Goal: Transaction & Acquisition: Book appointment/travel/reservation

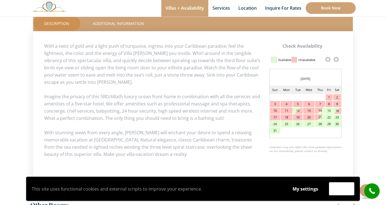
scroll to position [238, 0]
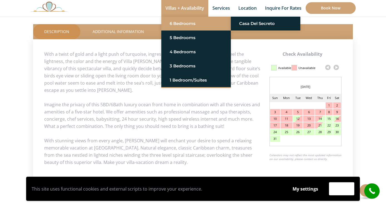
click at [187, 22] on link "6 Bedrooms" at bounding box center [196, 24] width 53 height 10
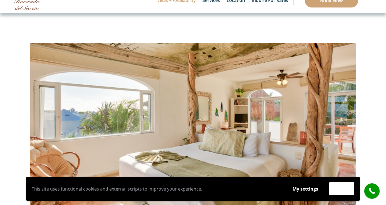
scroll to position [23, 0]
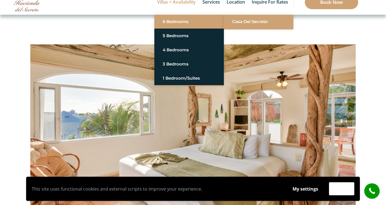
click at [237, 19] on link "Casa del Secreto" at bounding box center [258, 22] width 53 height 10
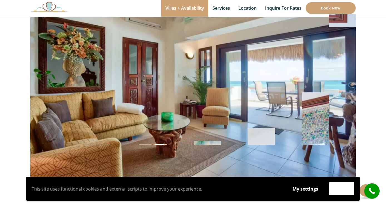
scroll to position [51, 0]
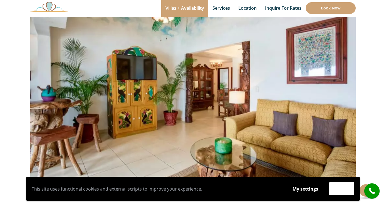
click at [310, 97] on img at bounding box center [192, 81] width 325 height 217
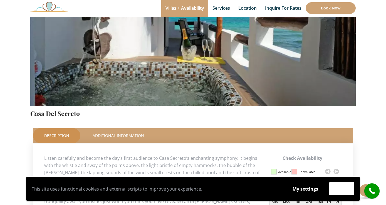
scroll to position [148, 0]
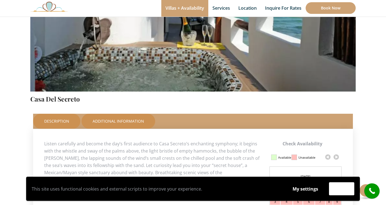
click at [120, 120] on link "Additional Information" at bounding box center [118, 121] width 74 height 15
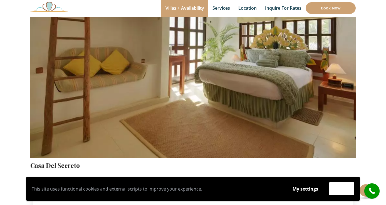
scroll to position [69, 0]
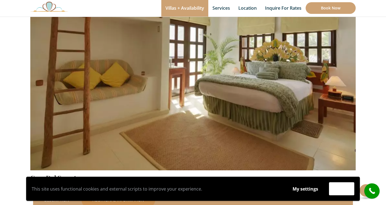
click at [237, 72] on img at bounding box center [192, 63] width 325 height 217
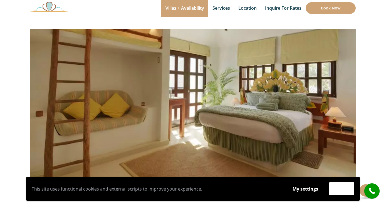
scroll to position [38, 0]
click at [298, 90] on img at bounding box center [192, 94] width 325 height 217
click at [283, 36] on img at bounding box center [192, 94] width 325 height 217
click at [326, 186] on div "Accept" at bounding box center [341, 189] width 31 height 13
click at [306, 189] on button "My settings" at bounding box center [305, 189] width 36 height 13
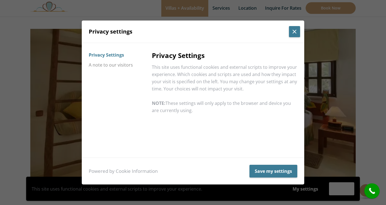
click at [294, 31] on button "Close popup" at bounding box center [294, 31] width 11 height 11
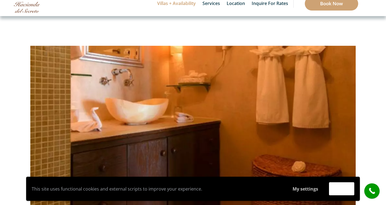
scroll to position [0, 0]
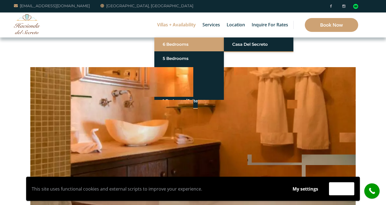
click at [183, 45] on link "6 Bedrooms" at bounding box center [189, 44] width 53 height 10
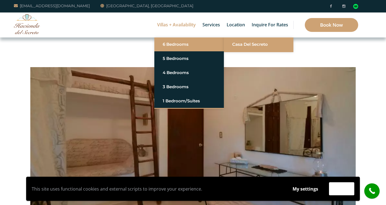
click at [238, 42] on link "Casa del Secreto" at bounding box center [258, 44] width 53 height 10
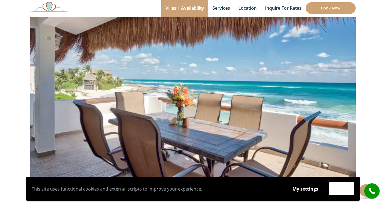
scroll to position [52, 0]
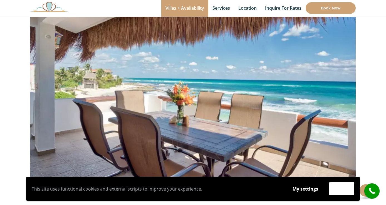
click at [363, 194] on div "This site uses functional cookies and external scripts to improve your experien…" at bounding box center [192, 189] width 377 height 24
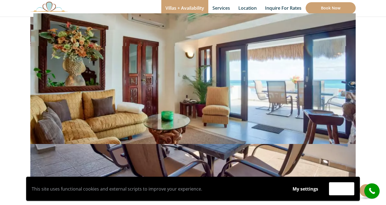
scroll to position [50, 0]
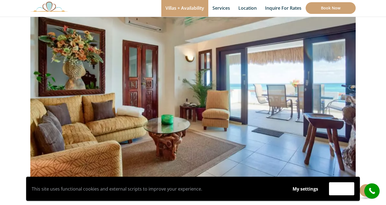
click at [343, 84] on img at bounding box center [192, 82] width 325 height 217
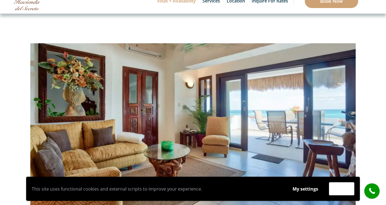
scroll to position [0, 0]
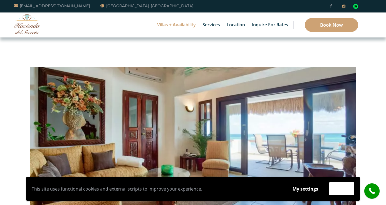
click at [344, 5] on icon at bounding box center [343, 6] width 3 height 4
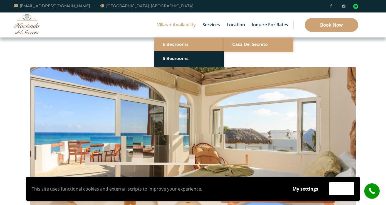
click at [244, 45] on link "Casa del Secreto" at bounding box center [258, 44] width 53 height 10
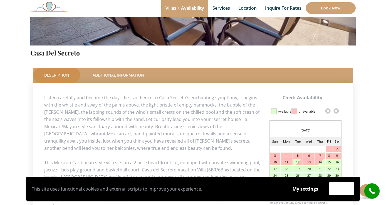
scroll to position [199, 0]
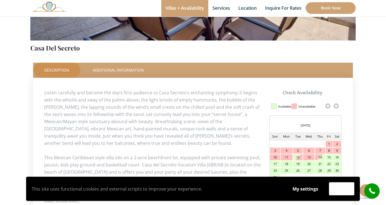
click at [361, 190] on div "This site uses functional cookies and external scripts to improve your experien…" at bounding box center [192, 189] width 377 height 24
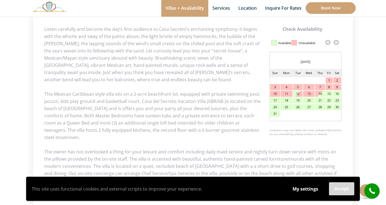
scroll to position [264, 0]
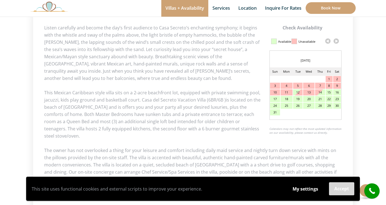
click at [340, 191] on button "Accept" at bounding box center [341, 189] width 25 height 13
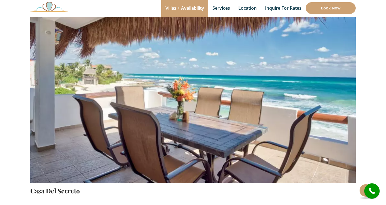
scroll to position [60, 0]
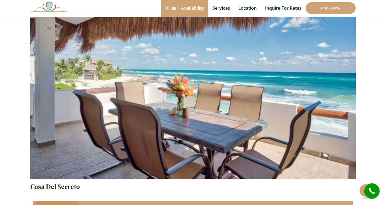
click at [319, 95] on img at bounding box center [192, 72] width 325 height 217
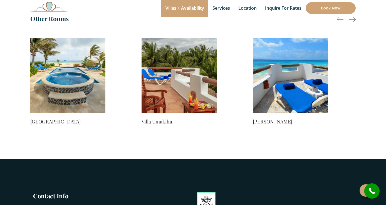
scroll to position [495, 0]
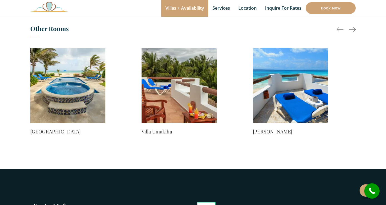
click at [297, 84] on img at bounding box center [290, 85] width 75 height 75
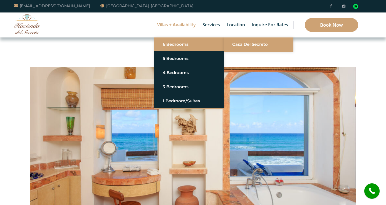
click at [235, 41] on link "Casa del Secreto" at bounding box center [258, 44] width 53 height 10
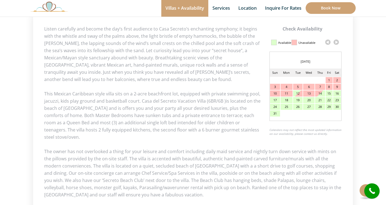
scroll to position [264, 0]
click at [335, 39] on link at bounding box center [336, 42] width 8 height 8
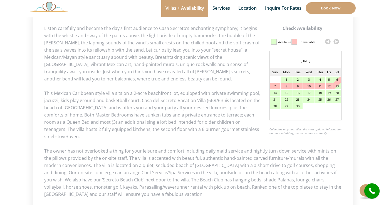
click at [335, 40] on link at bounding box center [336, 42] width 8 height 8
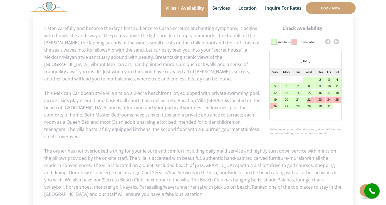
click at [336, 40] on link at bounding box center [336, 42] width 8 height 8
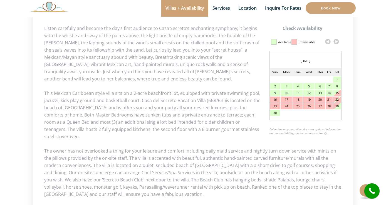
click at [336, 41] on link at bounding box center [336, 42] width 8 height 8
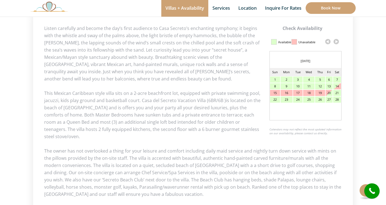
click at [337, 42] on link at bounding box center [336, 42] width 8 height 8
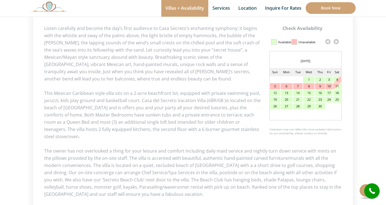
click at [337, 42] on link at bounding box center [336, 42] width 8 height 8
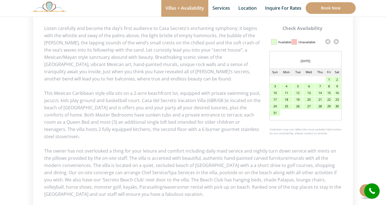
click at [338, 43] on link at bounding box center [336, 42] width 8 height 8
click at [337, 99] on div "25" at bounding box center [337, 100] width 8 height 6
click at [337, 98] on div "25" at bounding box center [337, 100] width 8 height 6
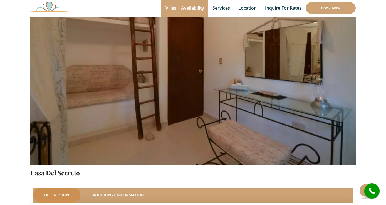
scroll to position [71, 0]
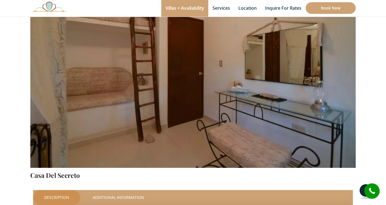
click at [362, 189] on button at bounding box center [365, 191] width 13 height 13
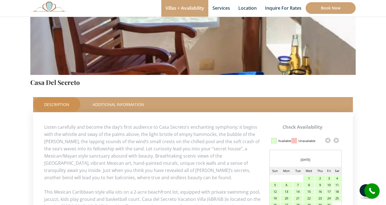
scroll to position [164, 0]
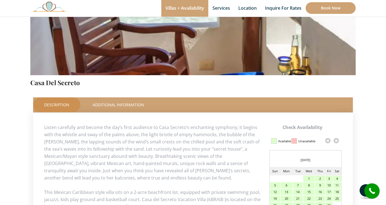
click at [362, 193] on button at bounding box center [365, 191] width 13 height 13
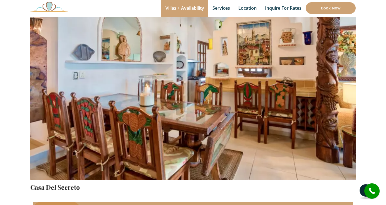
scroll to position [58, 0]
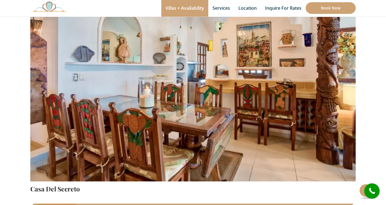
click at [349, 162] on img at bounding box center [192, 74] width 325 height 217
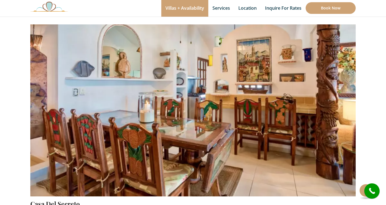
scroll to position [0, 0]
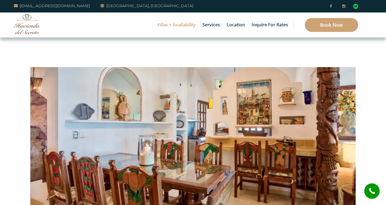
click at [343, 6] on icon at bounding box center [343, 6] width 3 height 4
